Goal: Find specific page/section: Find specific page/section

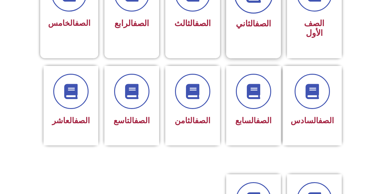
scroll to position [213, 0]
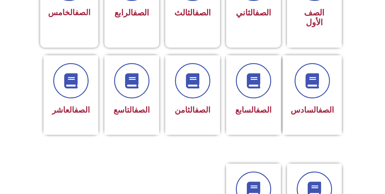
drag, startPoint x: 151, startPoint y: 206, endPoint x: 155, endPoint y: 206, distance: 4.0
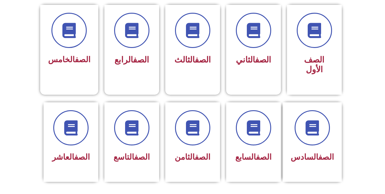
scroll to position [213, 0]
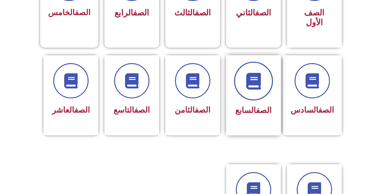
click at [253, 73] on icon at bounding box center [253, 81] width 17 height 17
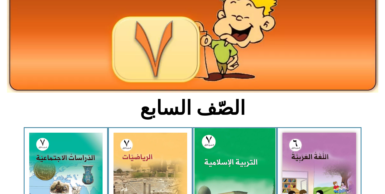
scroll to position [122, 0]
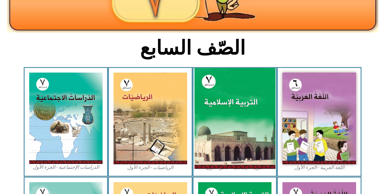
click at [236, 106] on img at bounding box center [234, 118] width 81 height 101
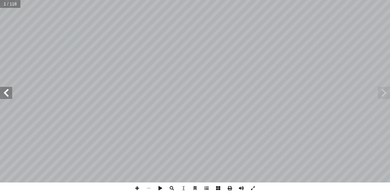
click at [209, 186] on span at bounding box center [207, 189] width 12 height 12
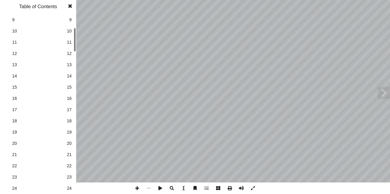
click at [100, 0] on html "الصفحة الرئيسية الصف الأول الصف الثاني الصف الثالث الصف الرابع الصف الخامس الصف…" at bounding box center [195, 27] width 390 height 55
click at [93, 21] on div "ة َّ ي ِ لام ْ س إ ال� ُ ة َ ي ِ ب ْ ر َّ الت ليف: أ فريق الت� ٧ ُ زء ُ الج ل َ…" at bounding box center [195, 97] width 390 height 194
